Goal: Find specific page/section: Find specific page/section

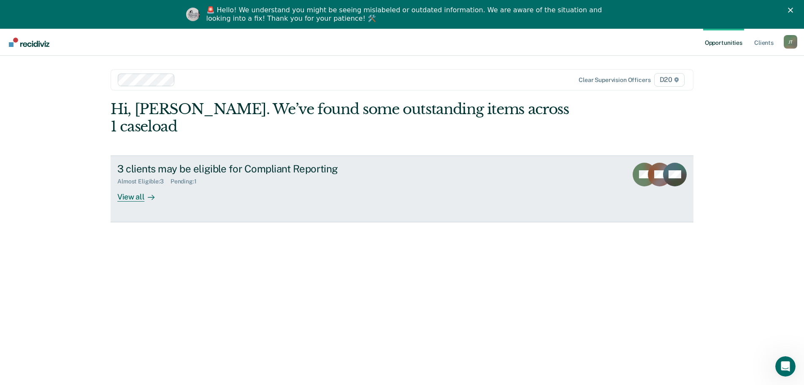
click at [138, 185] on div "View all" at bounding box center [140, 193] width 47 height 16
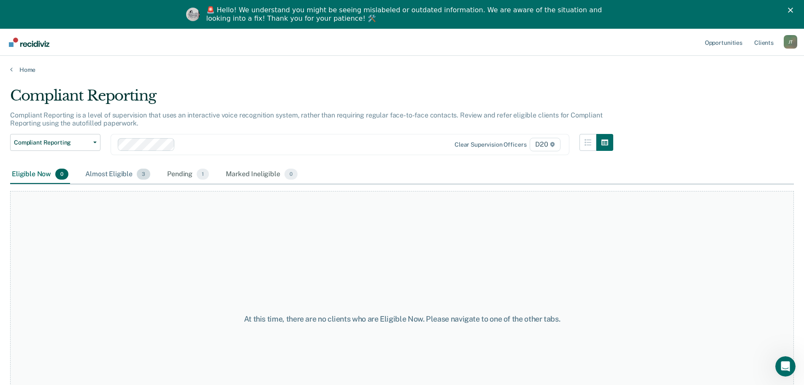
click at [106, 176] on div "Almost Eligible 3" at bounding box center [118, 174] width 68 height 19
